Goal: Information Seeking & Learning: Learn about a topic

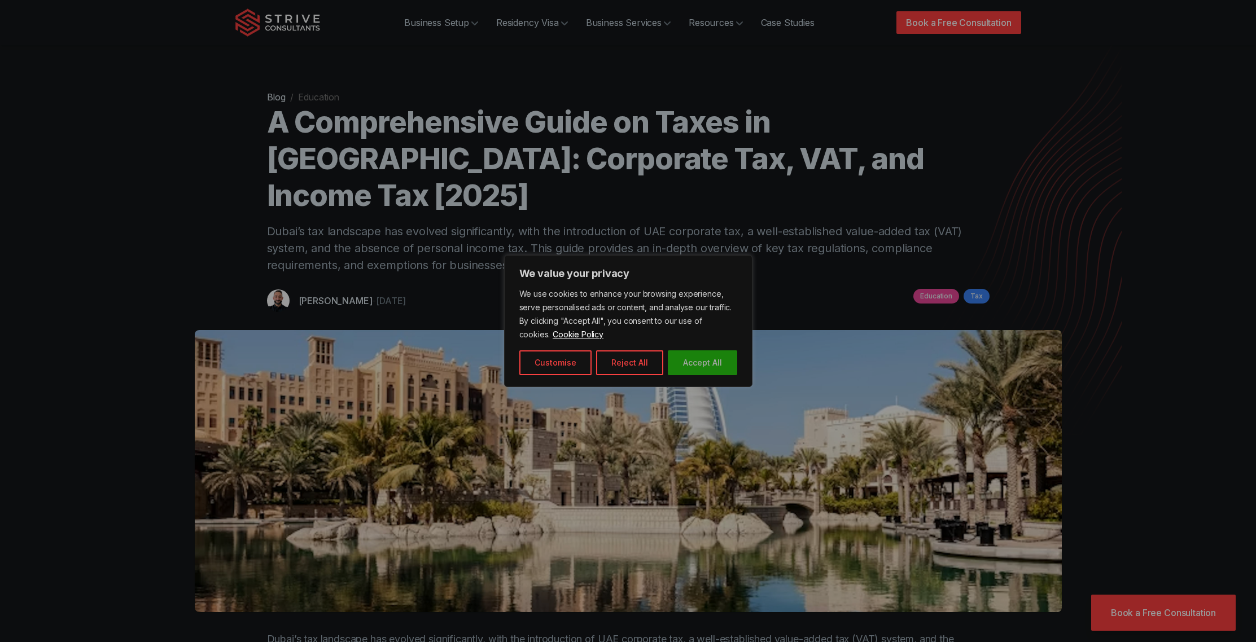
click at [705, 363] on button "Accept All" at bounding box center [702, 362] width 69 height 25
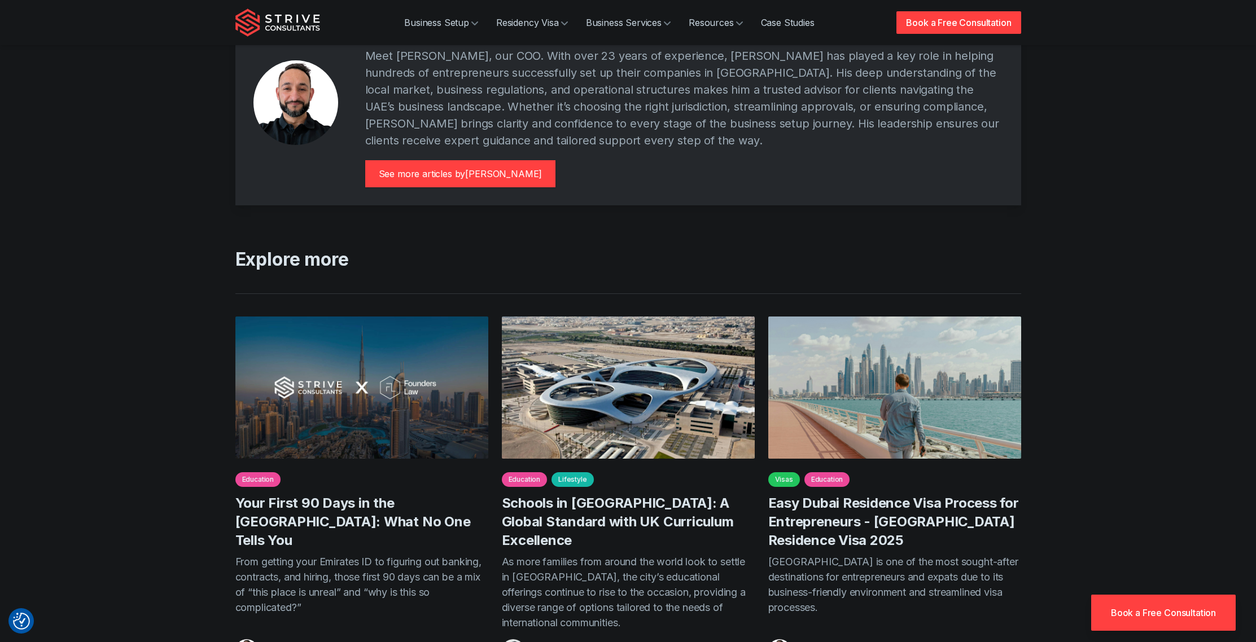
scroll to position [4556, 0]
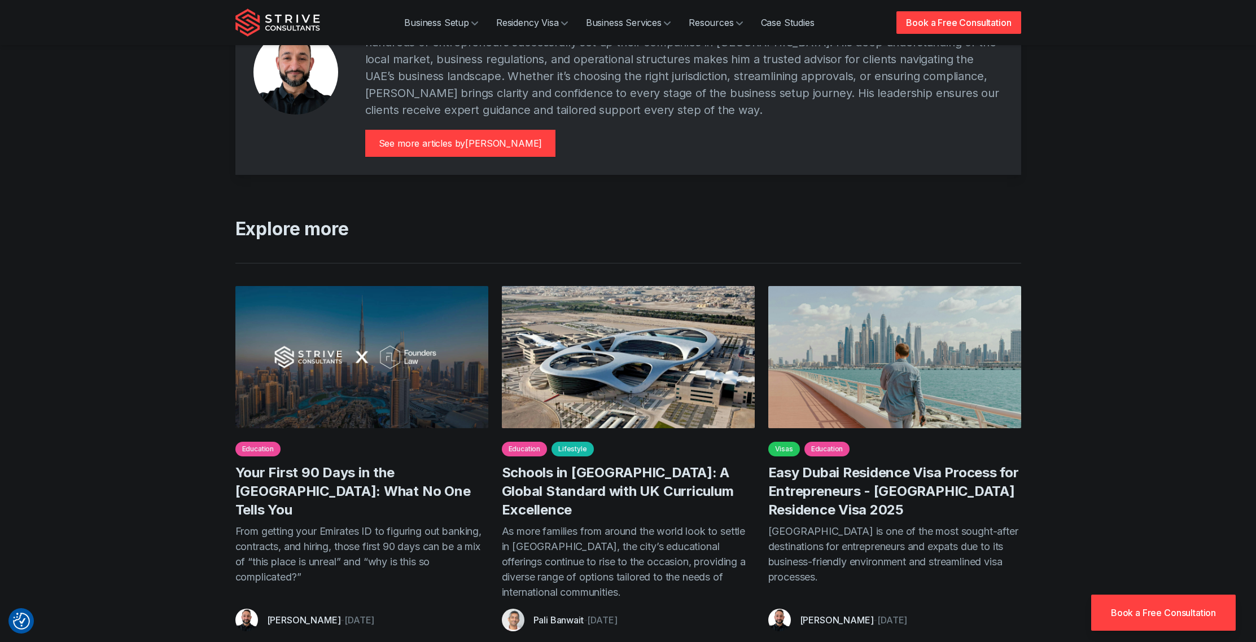
click at [591, 524] on p "As more families from around the world look to settle in [GEOGRAPHIC_DATA], the…" at bounding box center [628, 562] width 253 height 76
click at [887, 464] on link "Easy Dubai Residence Visa Process for Entrepreneurs - [GEOGRAPHIC_DATA] Residen…" at bounding box center [893, 491] width 251 height 54
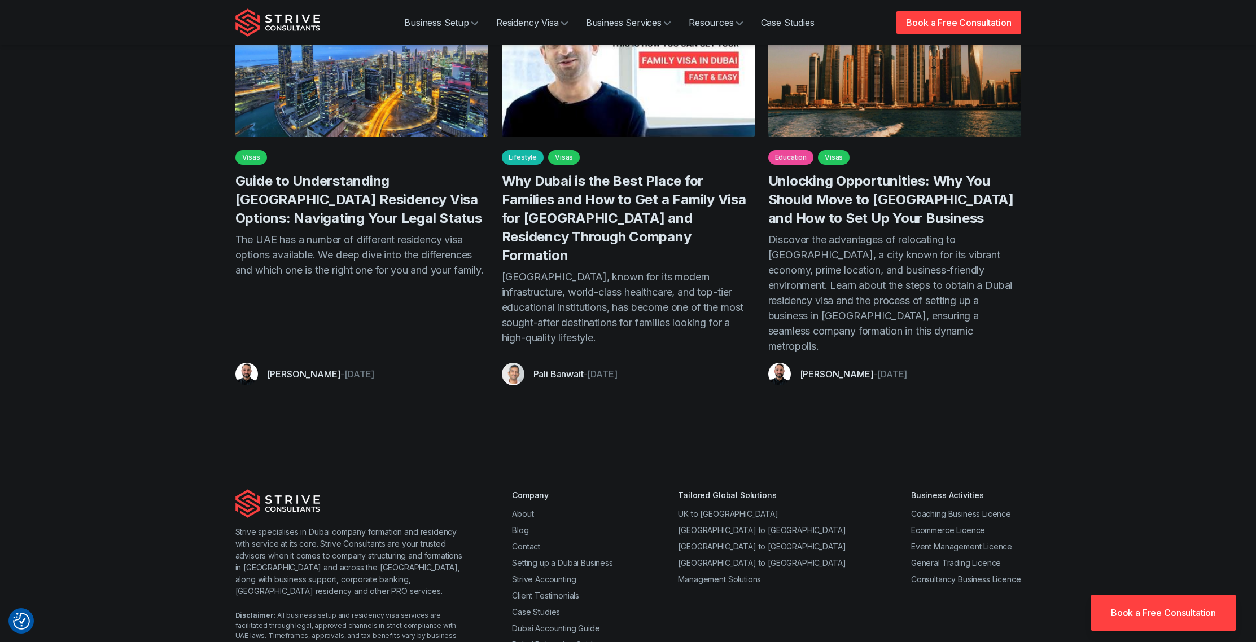
scroll to position [5887, 0]
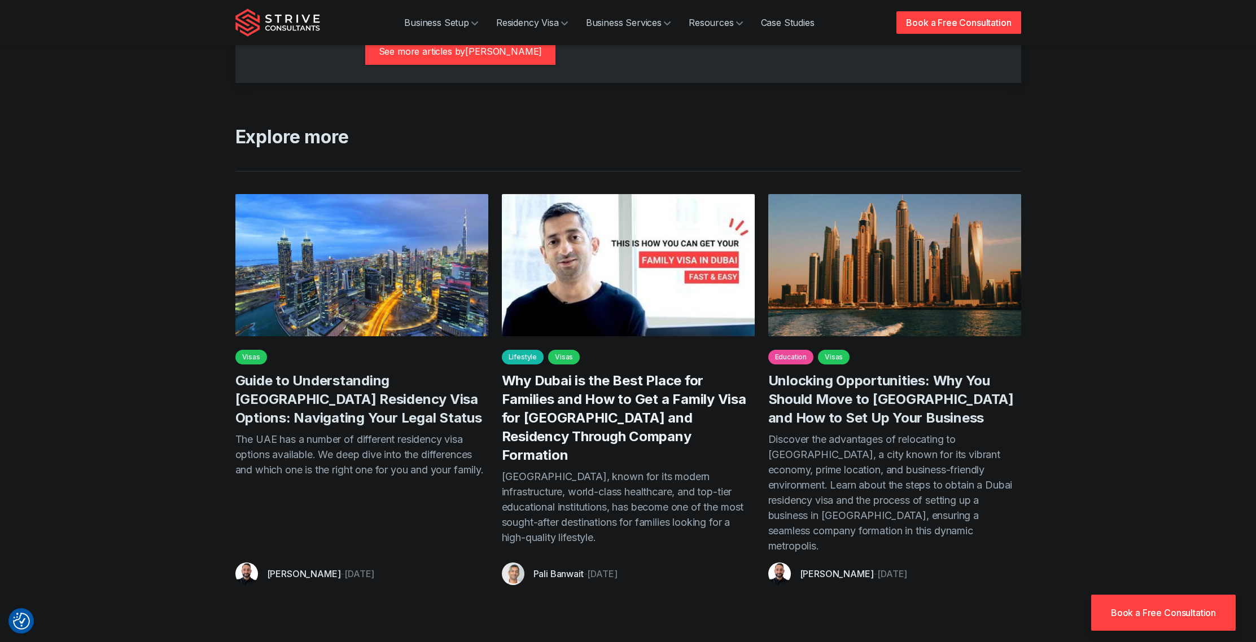
click at [663, 372] on link "Why Dubai is the Best Place for Families and How to Get a Family Visa for [GEOG…" at bounding box center [624, 417] width 244 height 91
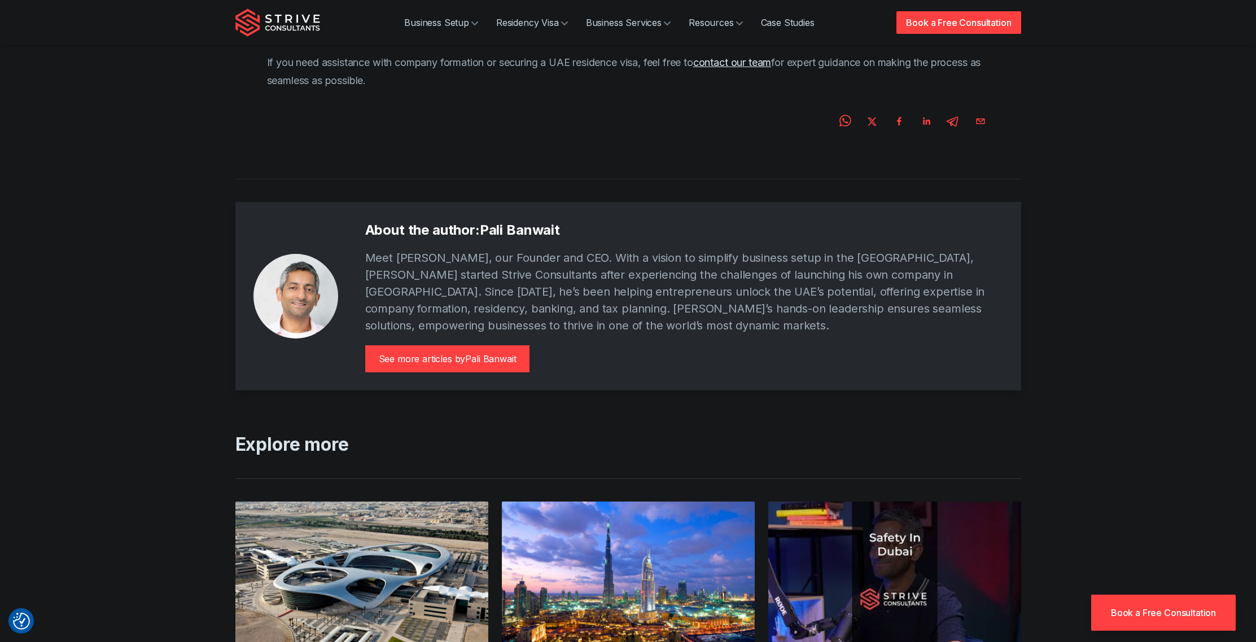
scroll to position [3890, 0]
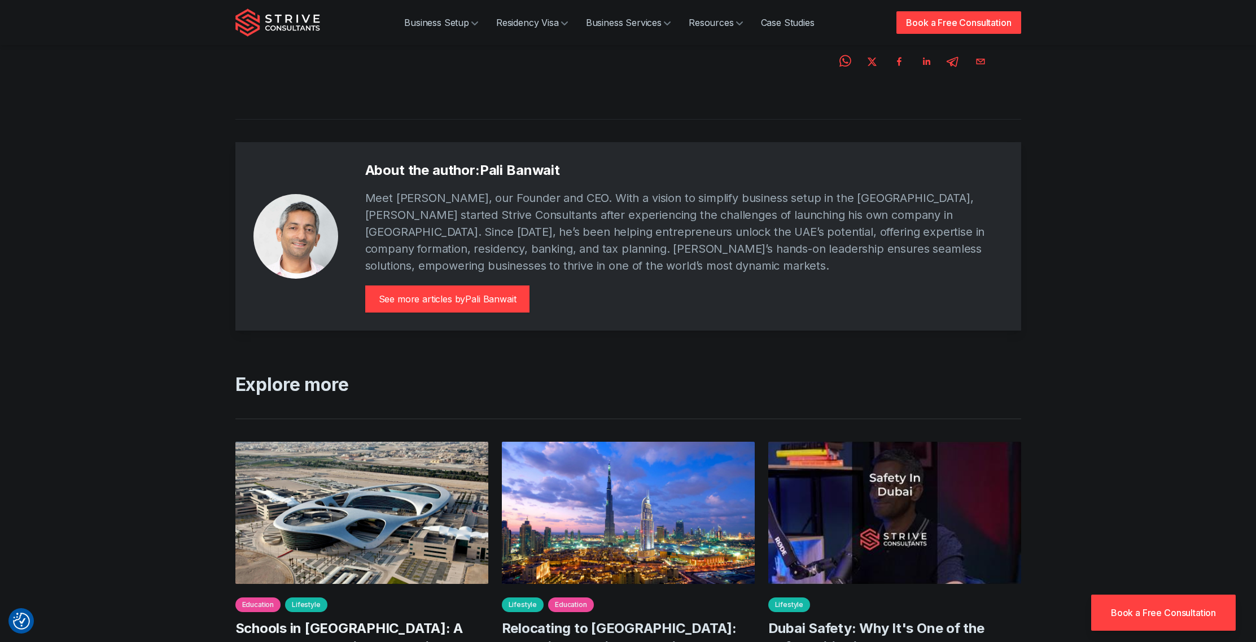
click at [419, 620] on link "Schools in [GEOGRAPHIC_DATA]: A Global Standard with UK Curriculum Excellence" at bounding box center [351, 647] width 232 height 54
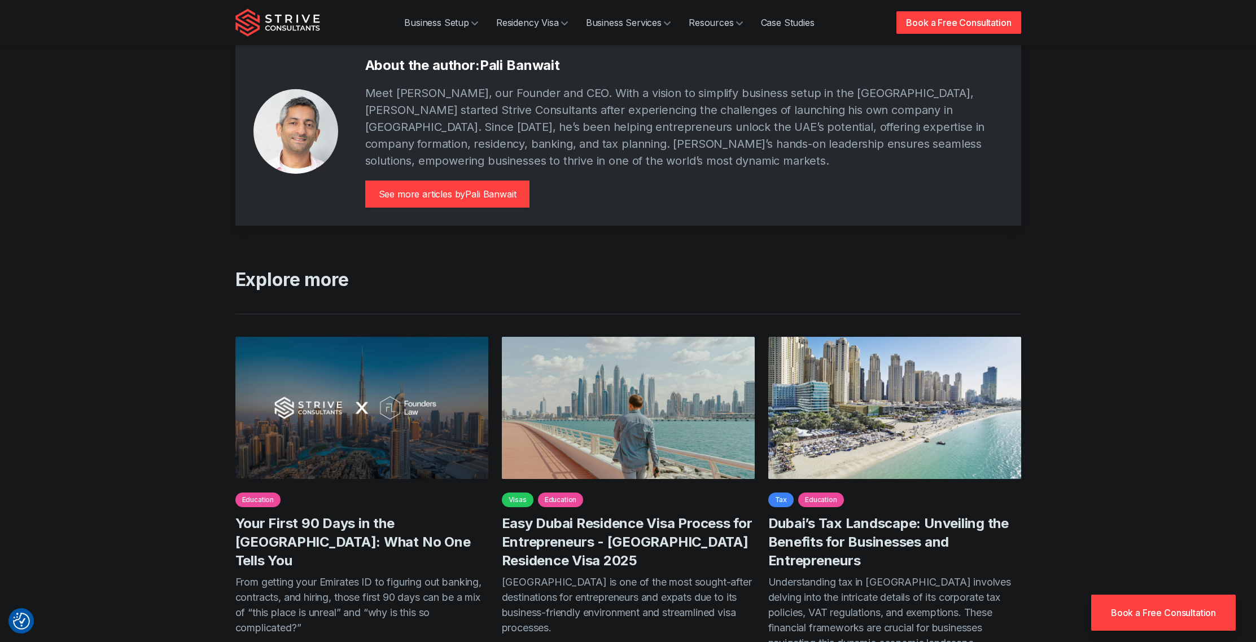
scroll to position [8297, 0]
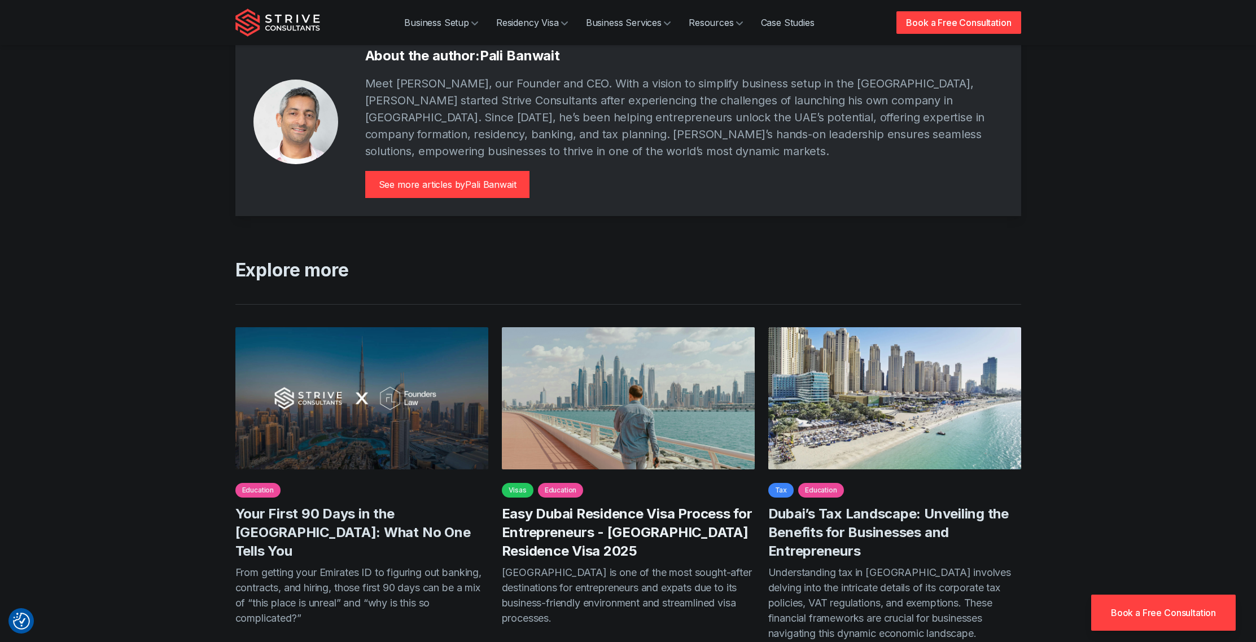
click at [630, 506] on link "Easy Dubai Residence Visa Process for Entrepreneurs - [GEOGRAPHIC_DATA] Residen…" at bounding box center [627, 533] width 251 height 54
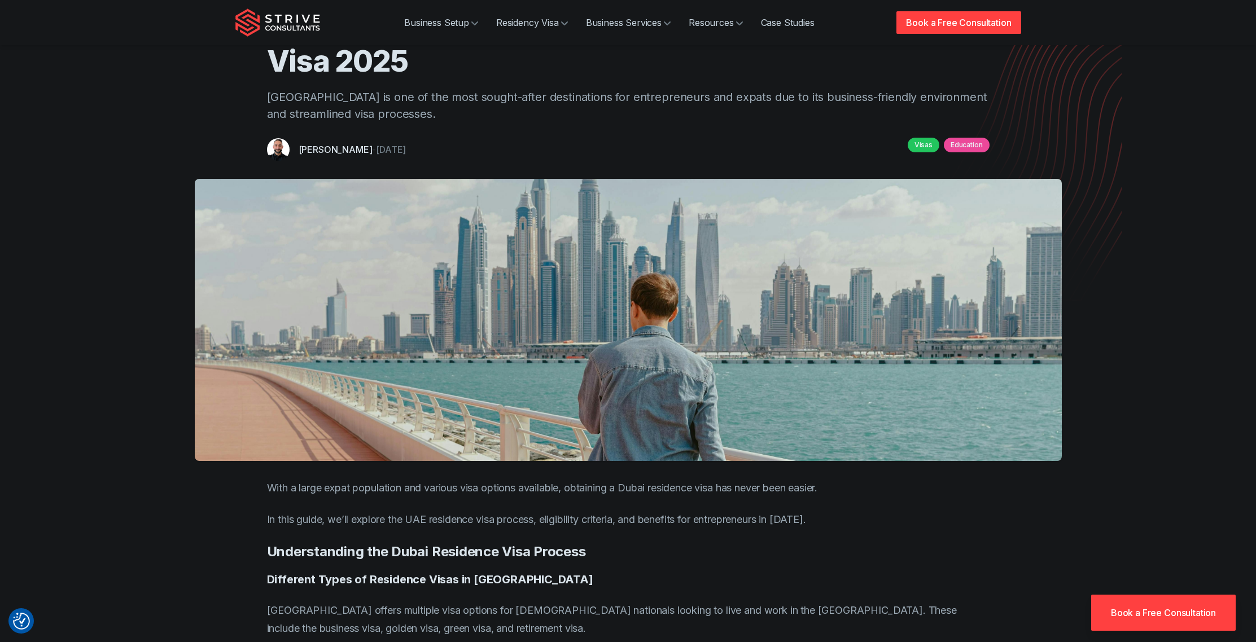
scroll to position [355, 0]
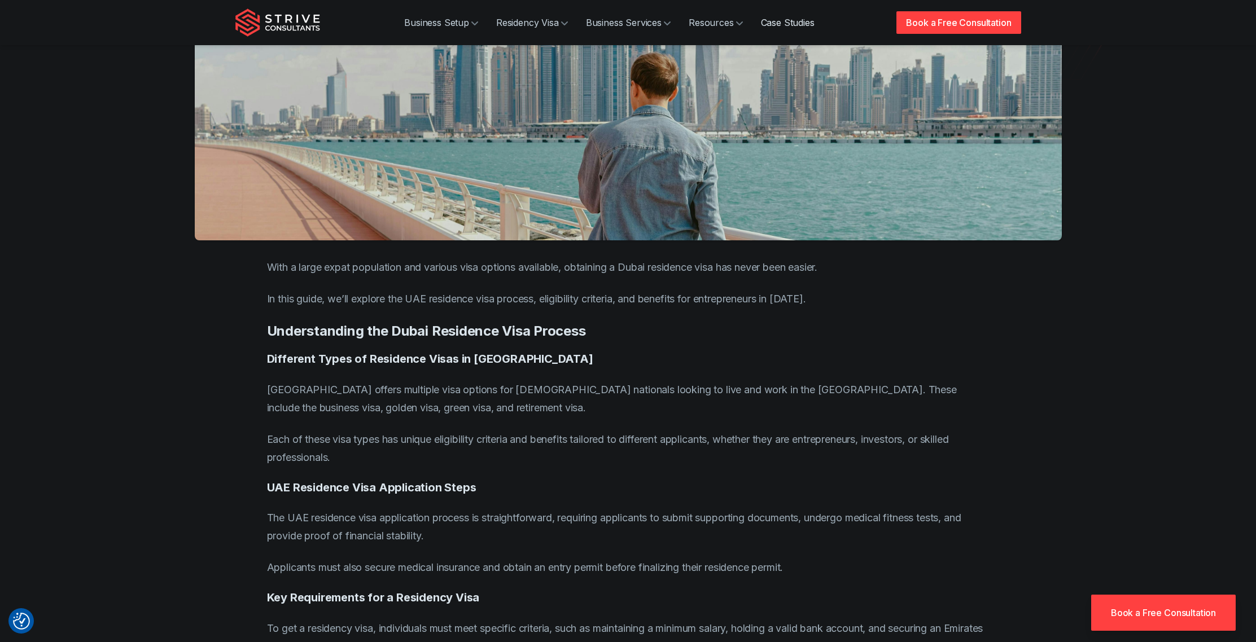
click at [793, 25] on link "Case Studies" at bounding box center [788, 22] width 72 height 23
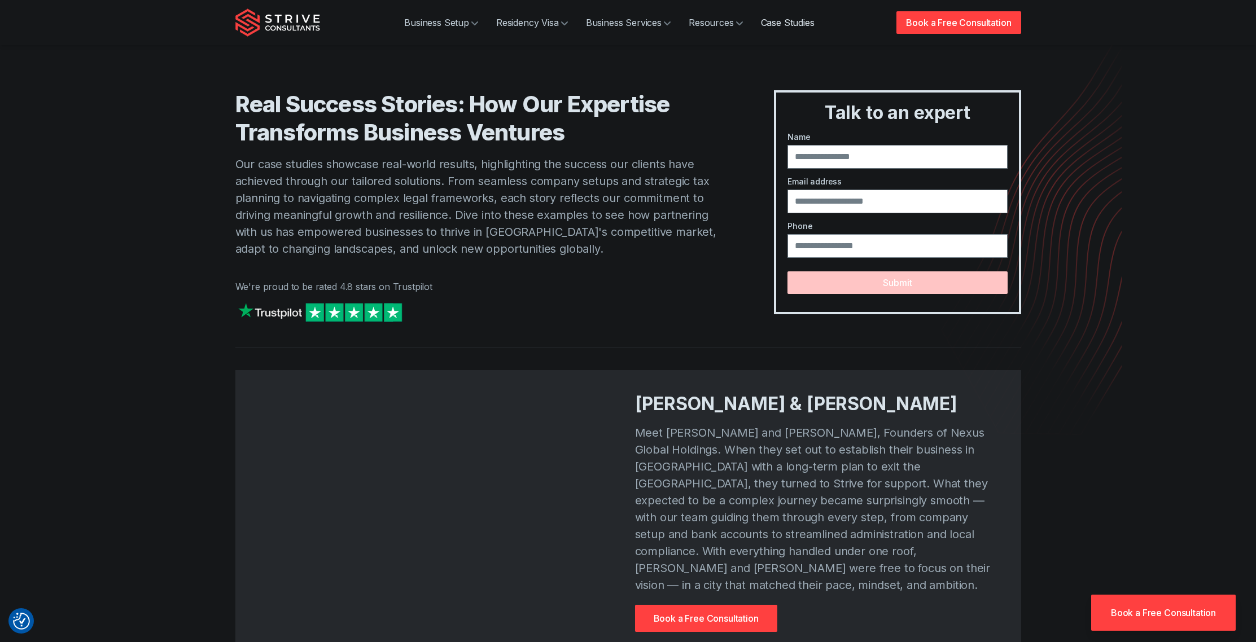
click at [774, 21] on link "Case Studies" at bounding box center [788, 22] width 72 height 23
